Goal: Task Accomplishment & Management: Book appointment/travel/reservation

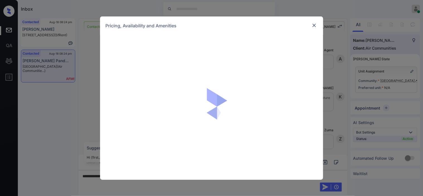
scroll to position [930, 0]
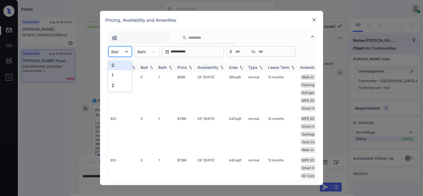
click at [119, 51] on div at bounding box center [115, 52] width 7 height 6
click at [117, 66] on div "0" at bounding box center [120, 65] width 23 height 10
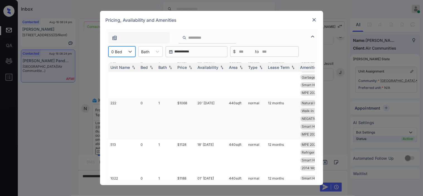
scroll to position [248, 0]
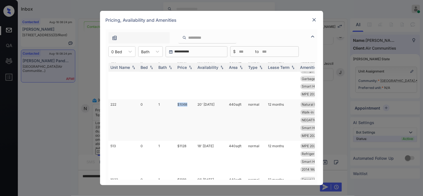
click at [192, 105] on td "$1068" at bounding box center [185, 121] width 20 height 42
copy td "$1068"
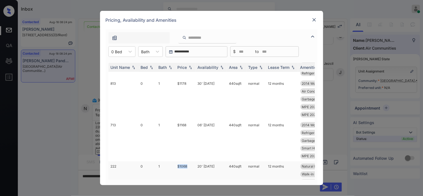
scroll to position [217, 0]
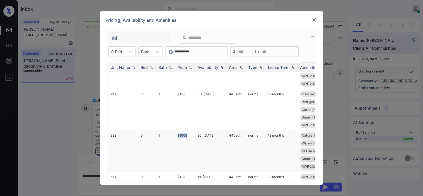
click at [182, 138] on td "$1068" at bounding box center [185, 152] width 20 height 42
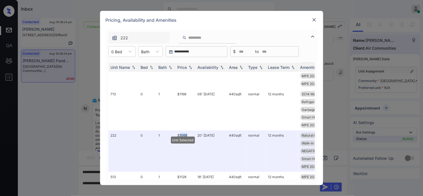
click at [312, 19] on img at bounding box center [315, 20] width 6 height 6
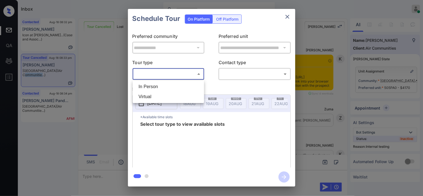
click at [158, 85] on li "In Person" at bounding box center [168, 87] width 69 height 10
type input "********"
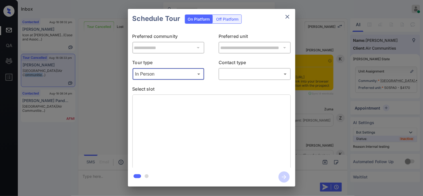
scroll to position [2763, 0]
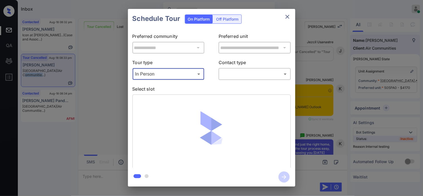
click at [233, 70] on body "Inbox [PERSON_NAME] Online Set yourself offline Set yourself on break Profile S…" at bounding box center [211, 98] width 423 height 196
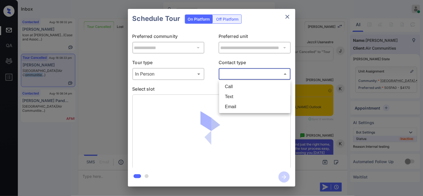
click at [232, 96] on li "Text" at bounding box center [255, 97] width 69 height 10
type input "****"
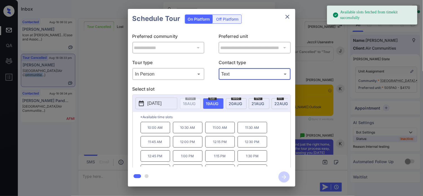
click at [141, 105] on icon at bounding box center [141, 103] width 7 height 7
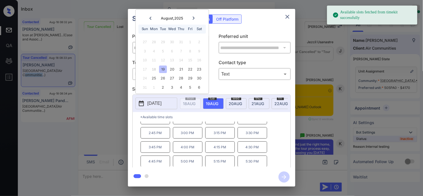
scroll to position [81, 0]
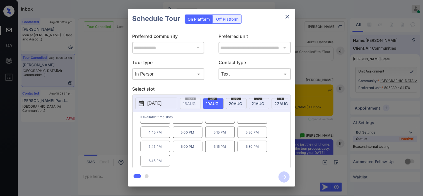
click at [254, 137] on p "5:30 PM" at bounding box center [253, 132] width 30 height 11
click at [279, 174] on icon "button" at bounding box center [284, 177] width 11 height 11
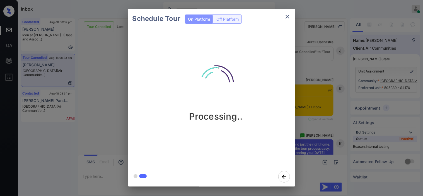
click at [324, 92] on div "Schedule Tour On Platform Off Platform Processing.." at bounding box center [211, 98] width 423 height 196
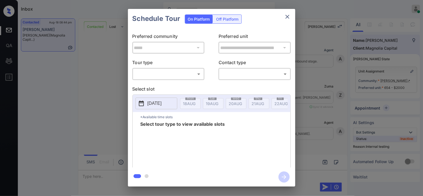
scroll to position [870, 0]
click at [191, 74] on body "Inbox Kristine Capara Online Set yourself offline Set yourself on break Profile…" at bounding box center [211, 98] width 423 height 196
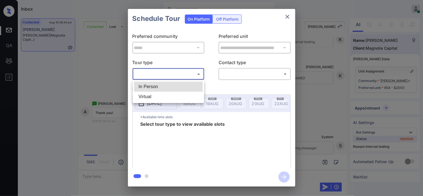
click at [186, 87] on li "In Person" at bounding box center [168, 87] width 69 height 10
type input "********"
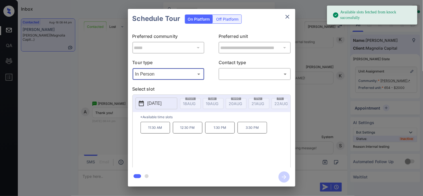
click at [149, 105] on p "2025-08-26" at bounding box center [155, 103] width 14 height 7
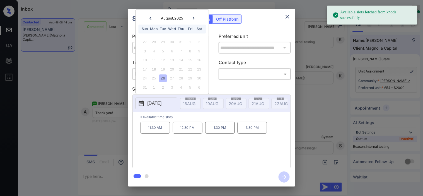
click at [127, 62] on div "**********" at bounding box center [211, 98] width 423 height 196
